Goal: Communication & Community: Answer question/provide support

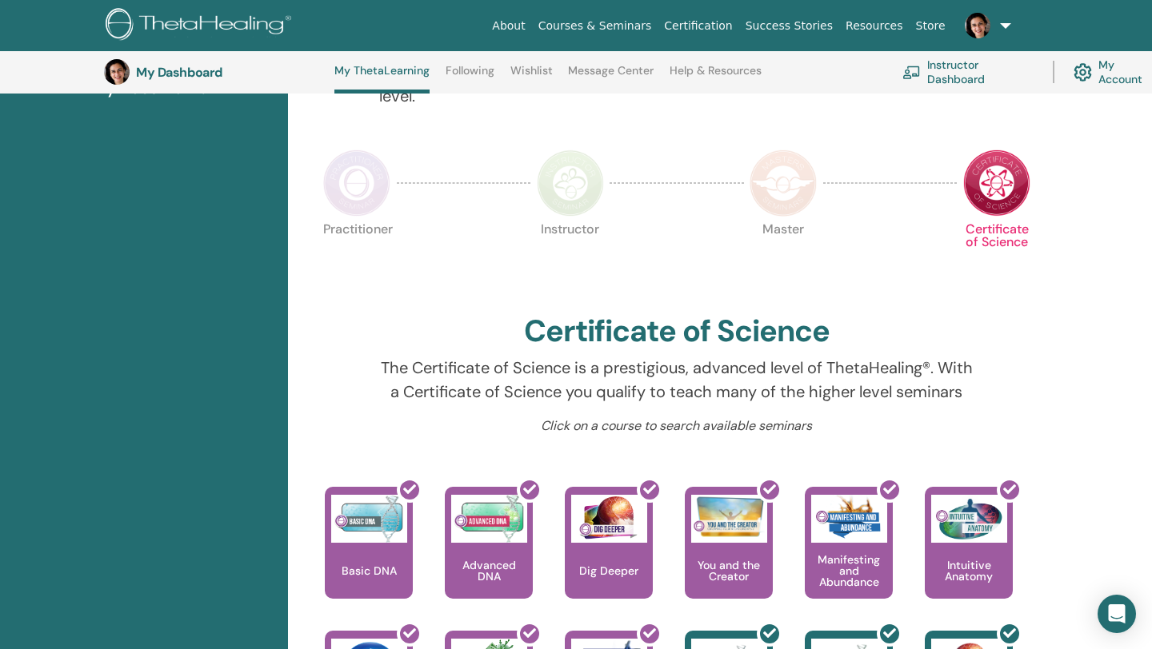
scroll to position [298, 0]
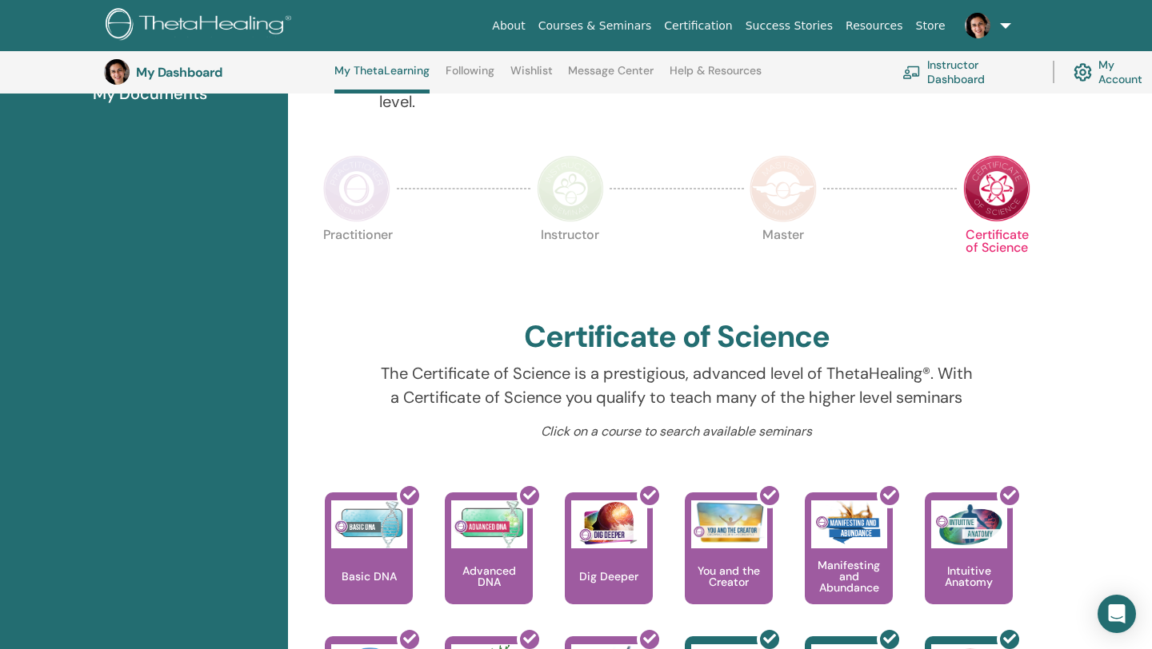
click at [612, 68] on link "Message Center" at bounding box center [611, 77] width 86 height 26
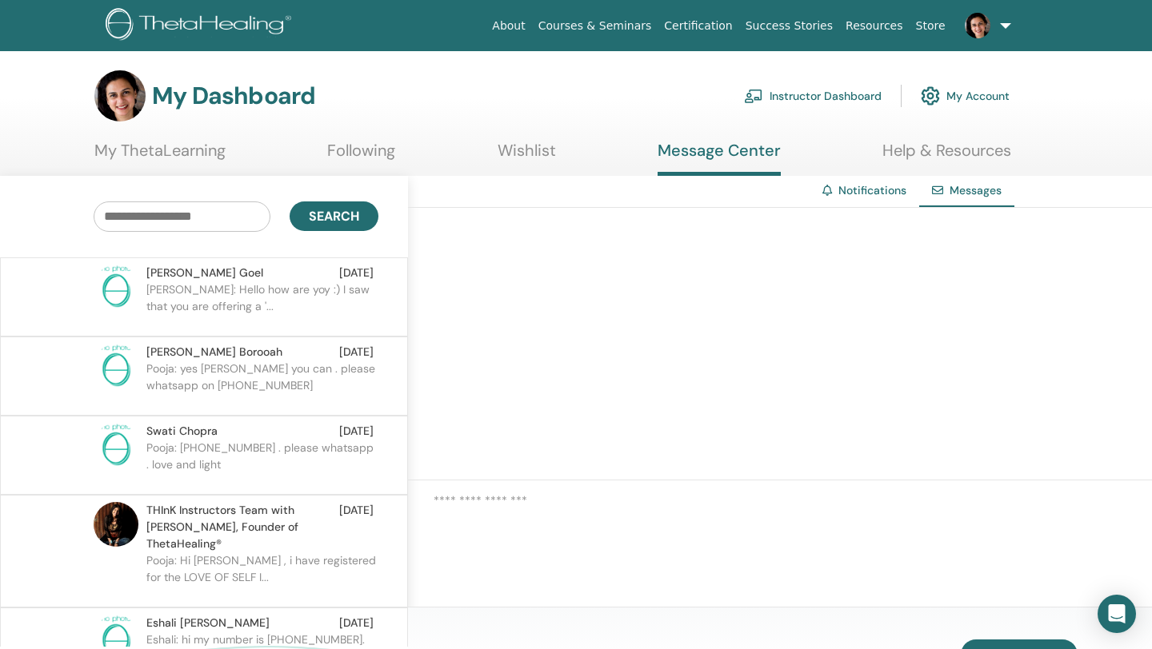
click at [204, 431] on span "Swati Chopra" at bounding box center [181, 431] width 71 height 17
